Goal: Find specific page/section: Find specific page/section

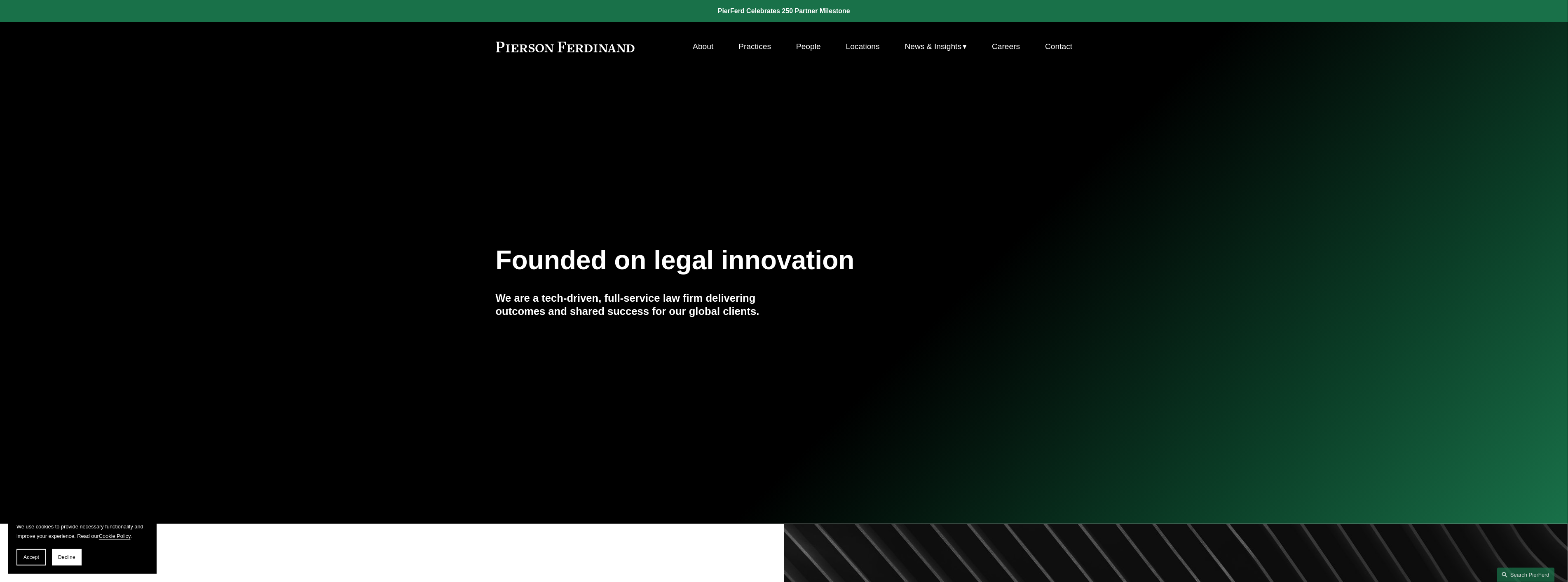
click at [756, 44] on link "Practices" at bounding box center [755, 46] width 33 height 15
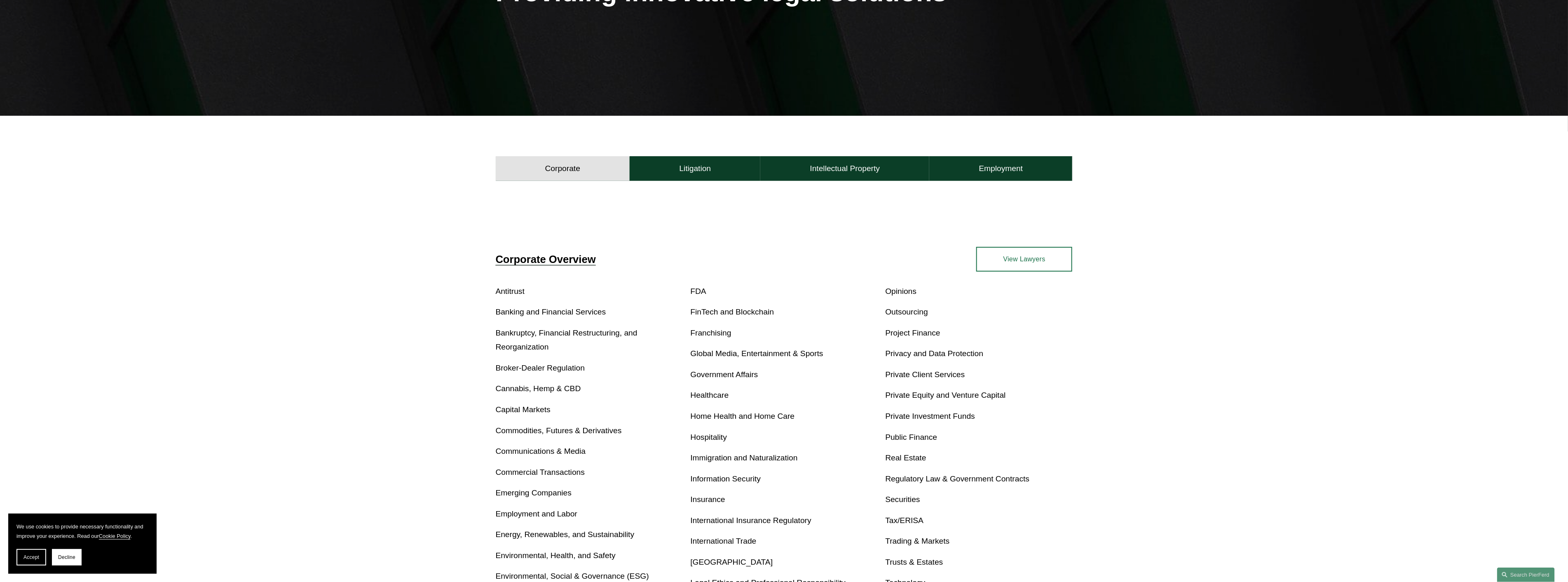
scroll to position [274, 0]
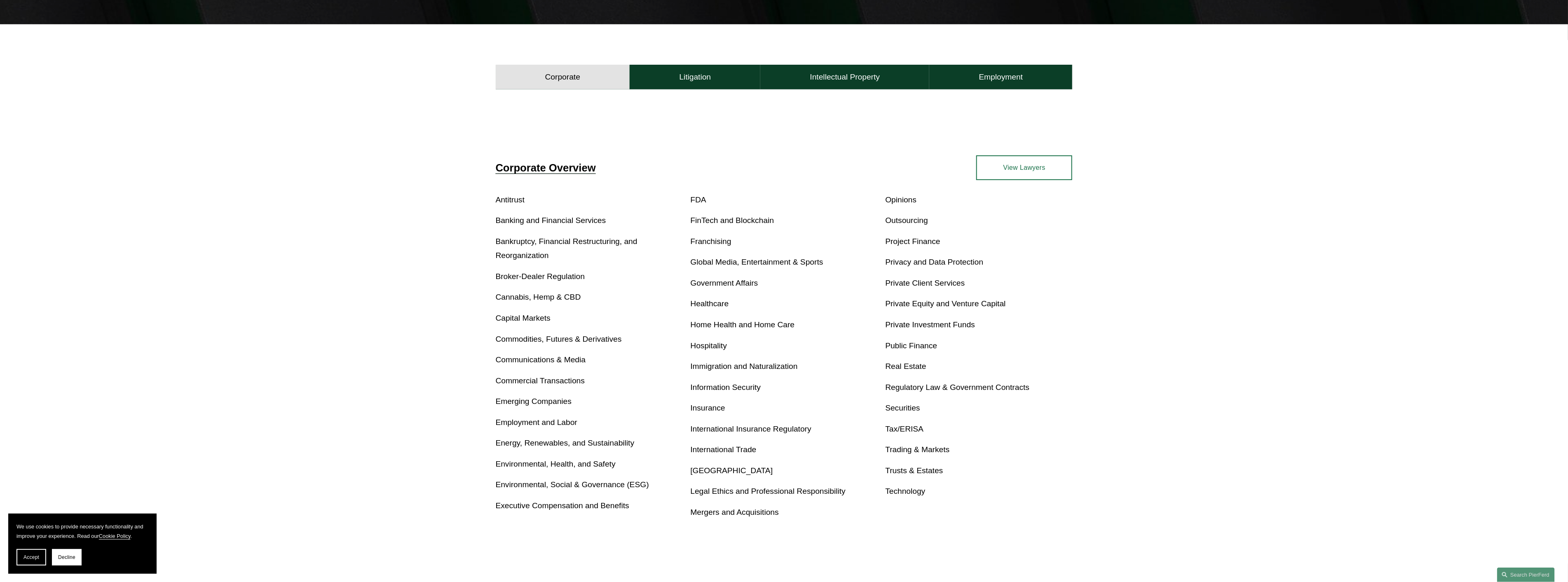
click at [903, 431] on link "Tax/ERISA" at bounding box center [905, 428] width 38 height 8
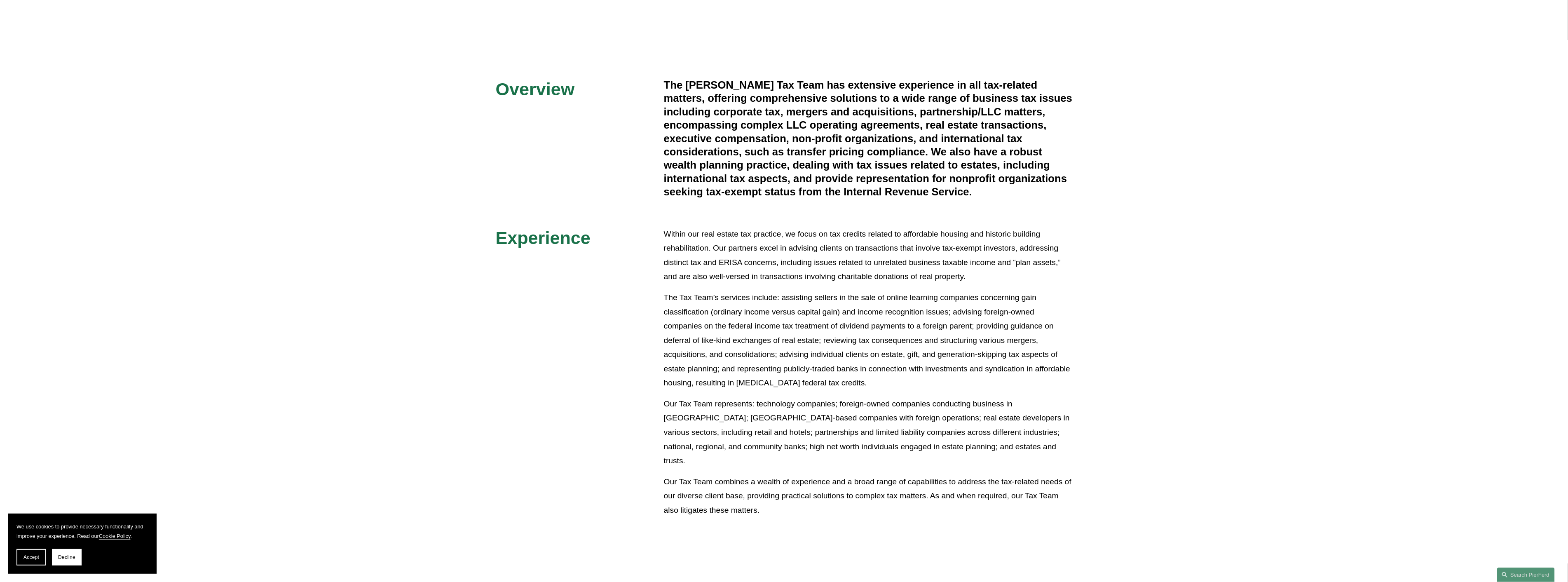
scroll to position [503, 0]
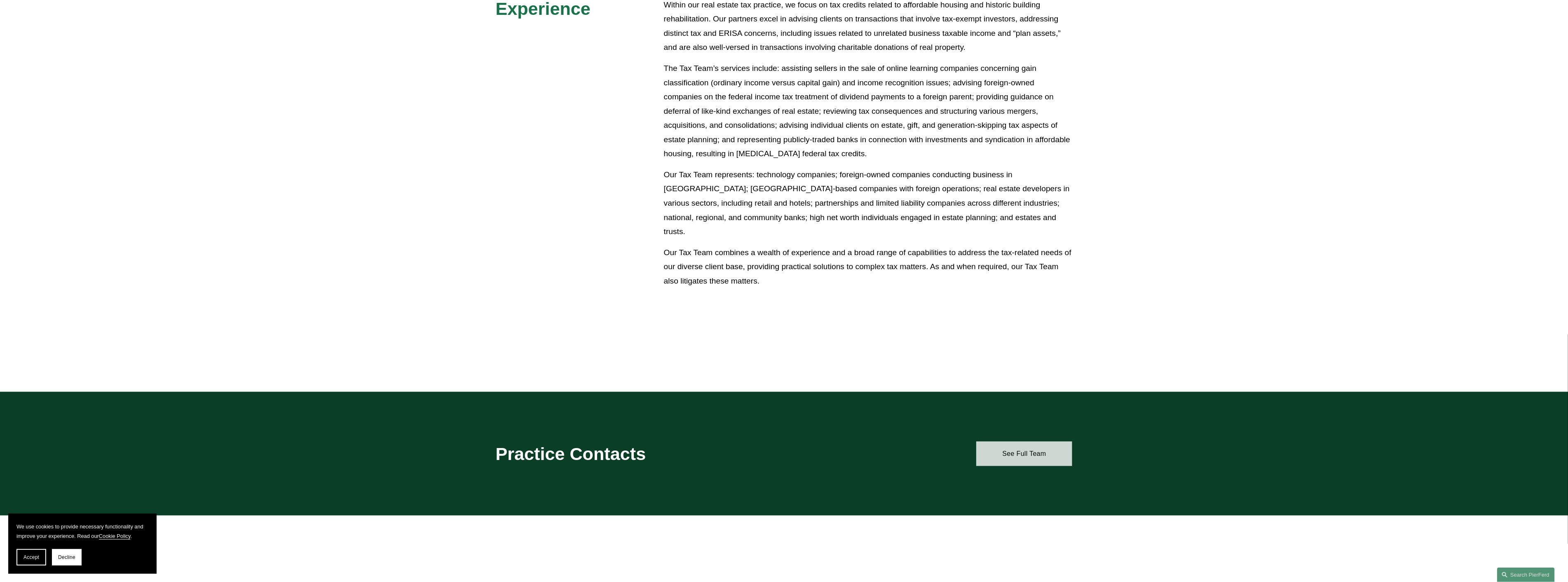
click at [1022, 455] on link "See Full Team" at bounding box center [1024, 453] width 96 height 25
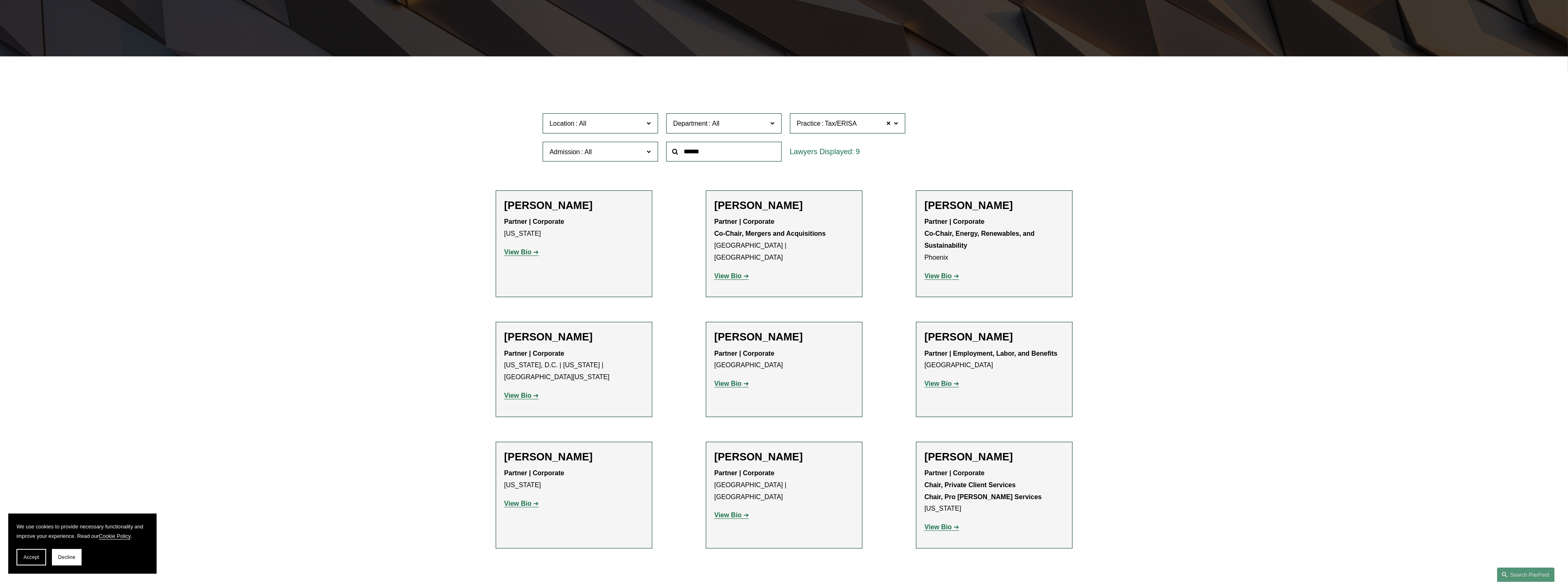
scroll to position [229, 0]
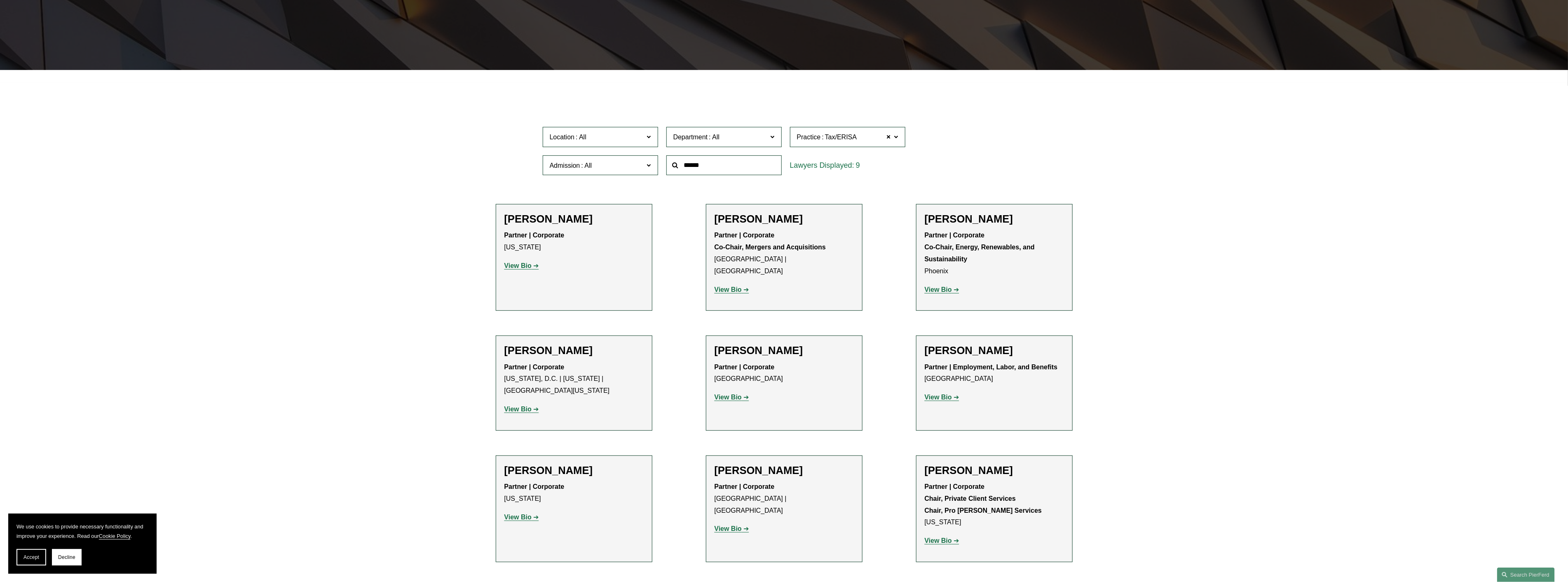
click at [716, 169] on input "text" at bounding box center [724, 165] width 115 height 20
click at [764, 161] on input "text" at bounding box center [724, 165] width 115 height 20
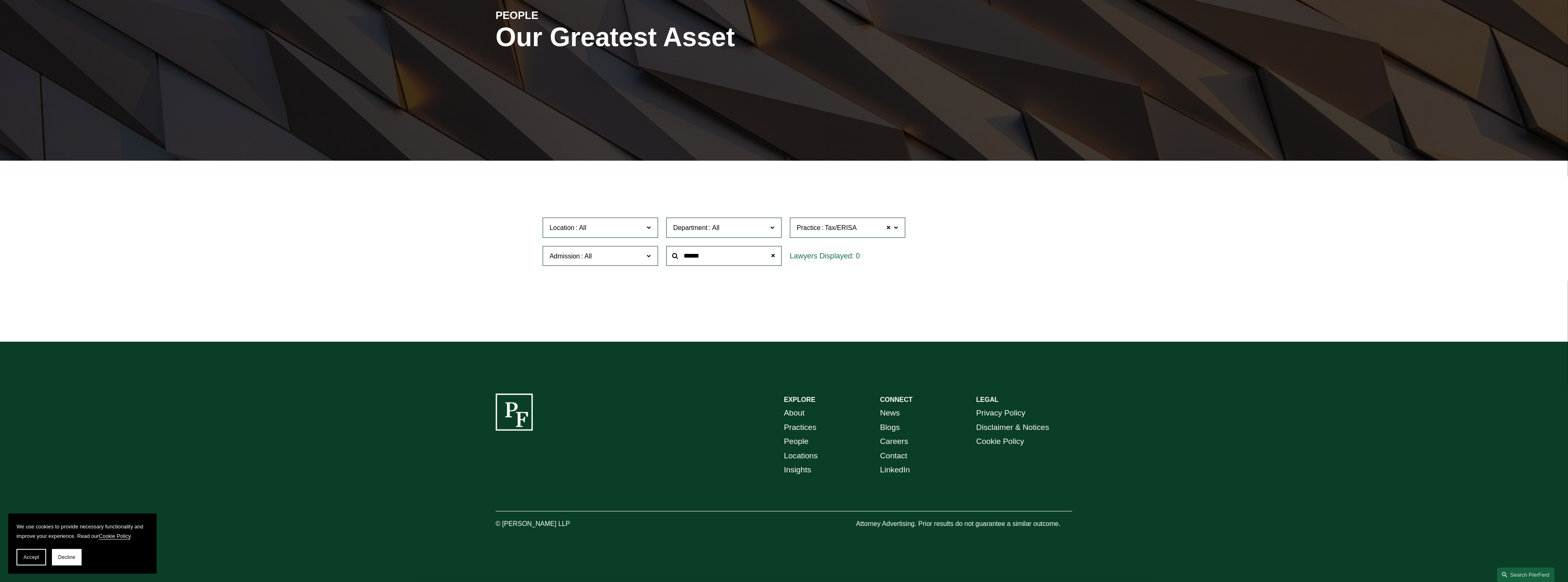
scroll to position [139, 0]
type input "*********"
click at [831, 222] on span "Tax/ERISA" at bounding box center [840, 228] width 31 height 11
click at [0, 0] on link "All" at bounding box center [0, 0] width 0 height 0
click at [772, 258] on span at bounding box center [773, 256] width 17 height 17
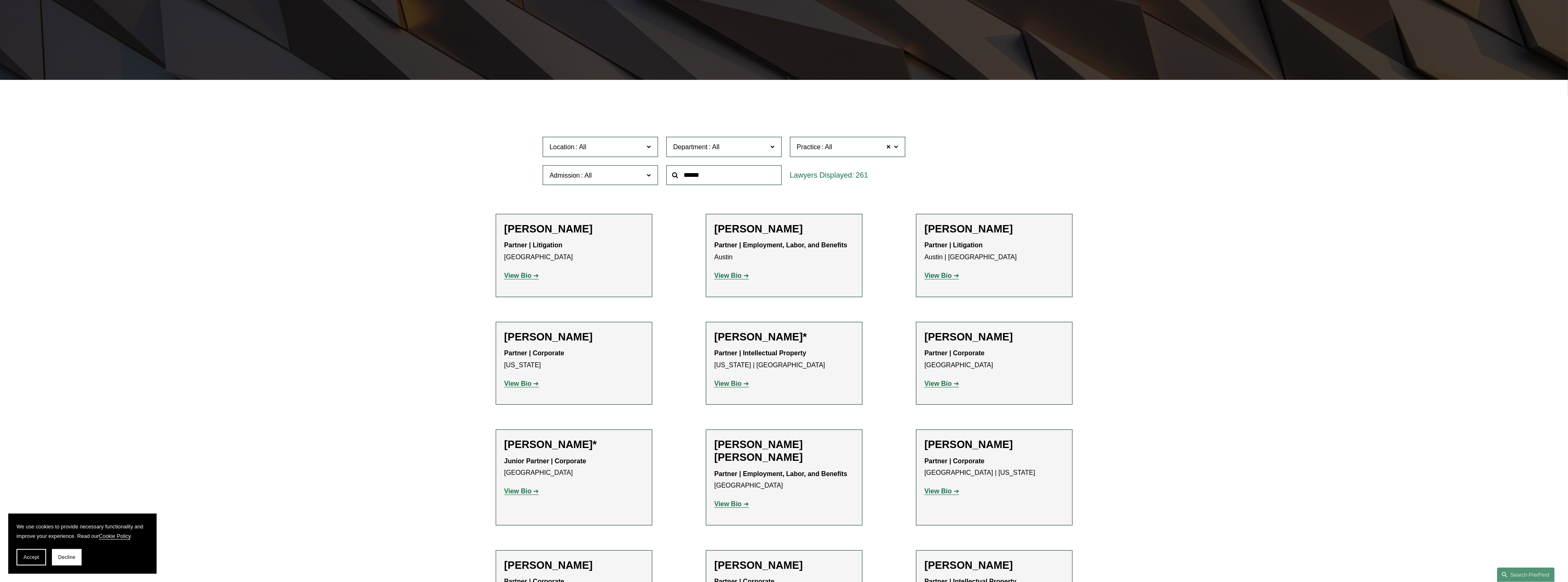
scroll to position [224, 0]
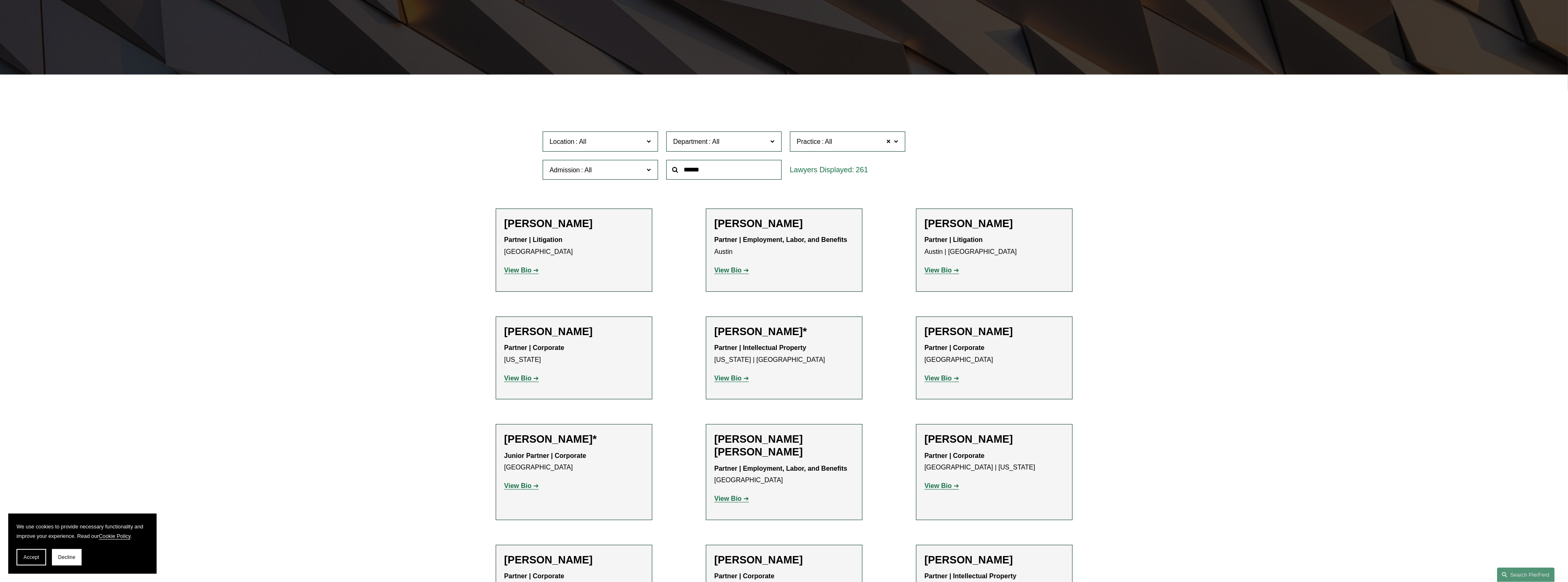
click at [703, 167] on input "text" at bounding box center [724, 169] width 115 height 20
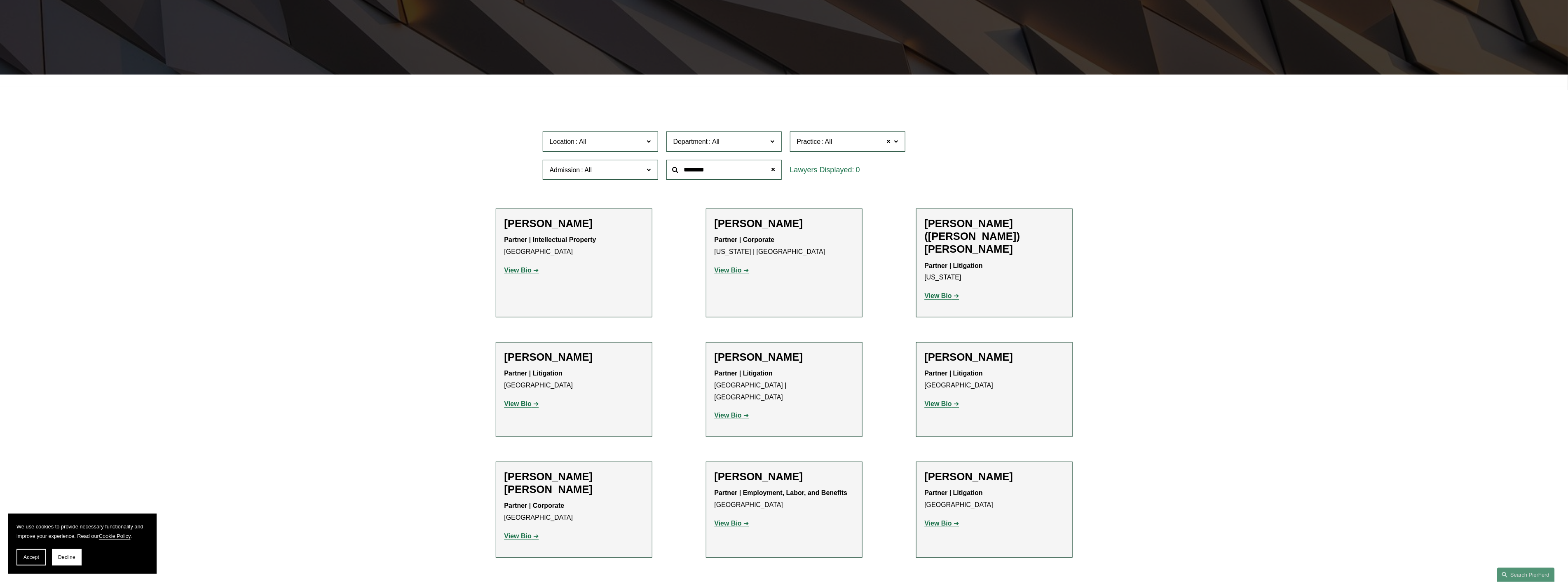
scroll to position [139, 0]
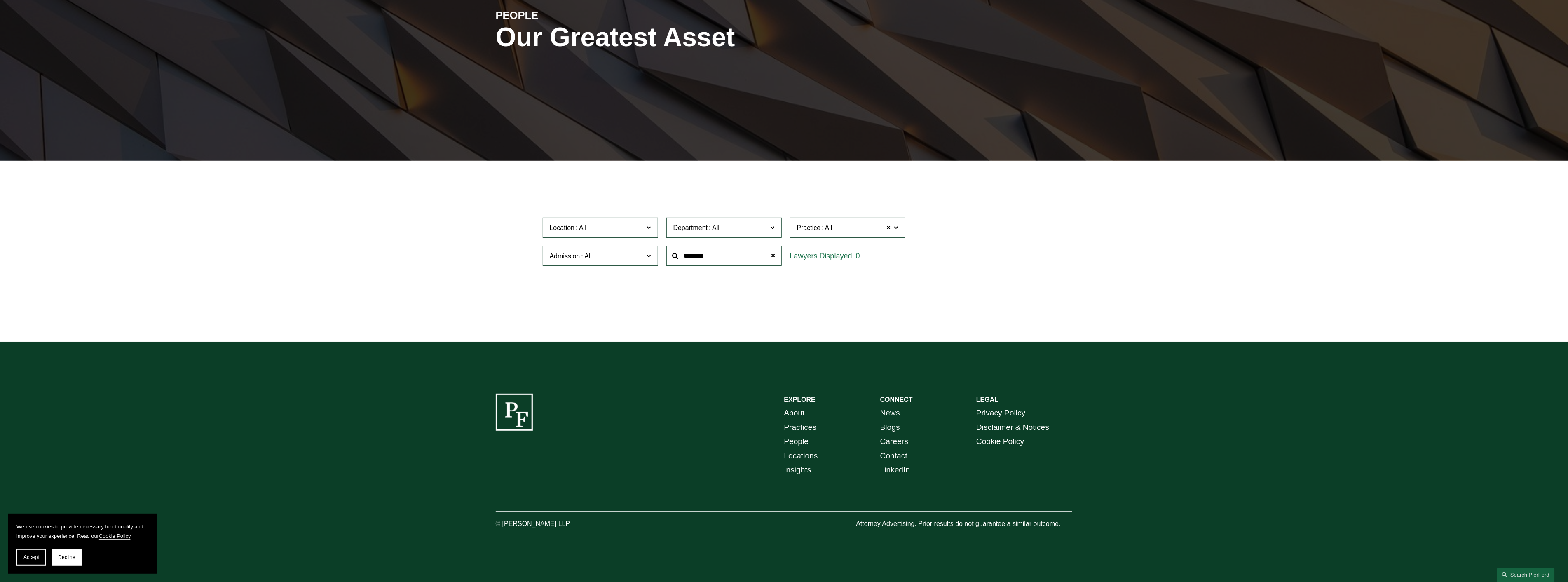
drag, startPoint x: 687, startPoint y: 260, endPoint x: 635, endPoint y: 259, distance: 52.0
click at [635, 259] on div "Location All Atlanta Austin Boston Charlotte Chicago Cincinnati Cleveland Colum…" at bounding box center [784, 242] width 491 height 56
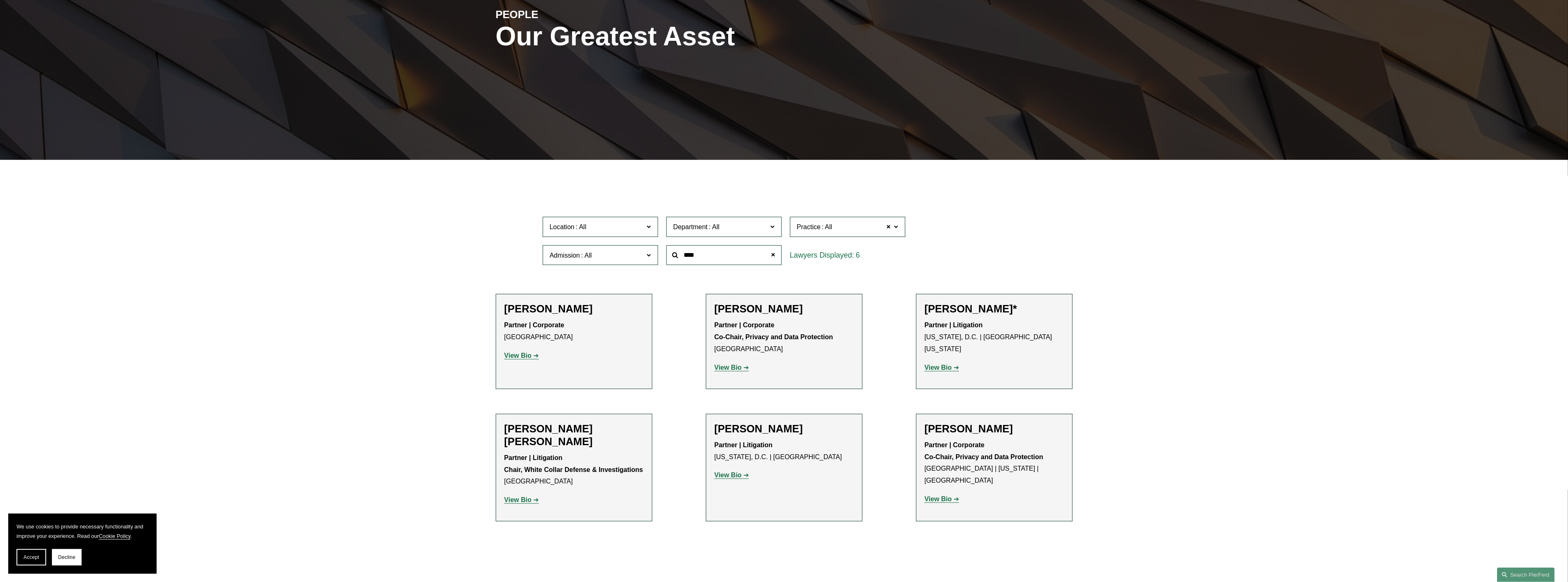
scroll to position [224, 0]
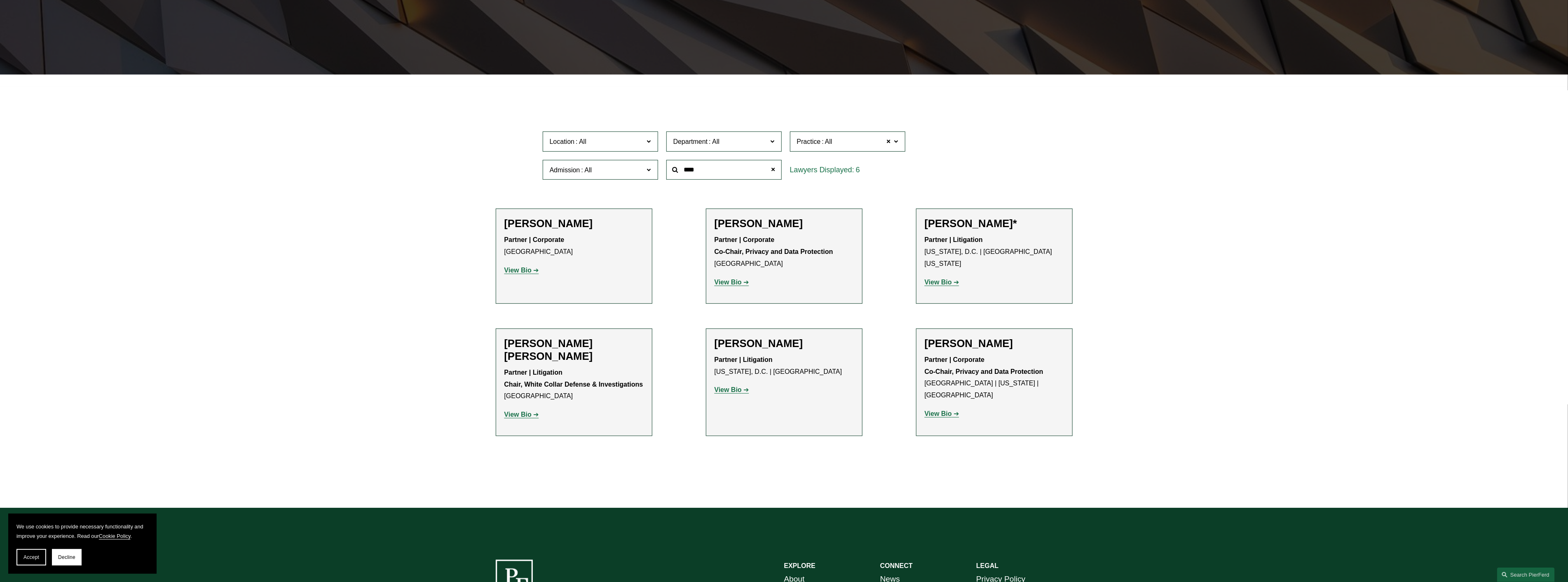
type input "****"
click at [931, 410] on strong "View Bio" at bounding box center [938, 413] width 27 height 7
